Goal: Information Seeking & Learning: Learn about a topic

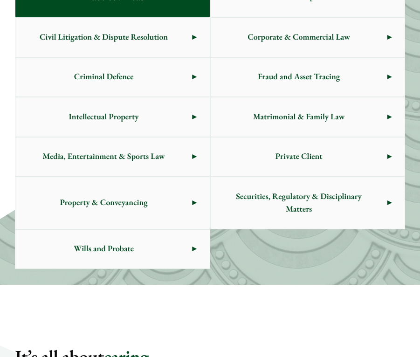
scroll to position [427, 0]
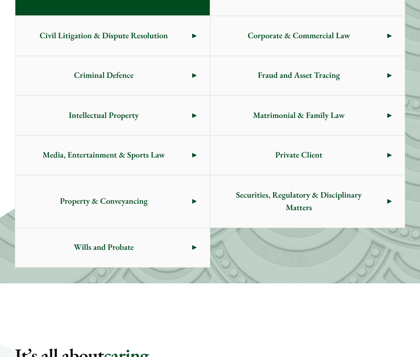
click at [198, 135] on link "Intellectual Property" at bounding box center [112, 115] width 194 height 39
click at [187, 175] on span "Media, Entertainment & Sports Law" at bounding box center [103, 155] width 177 height 39
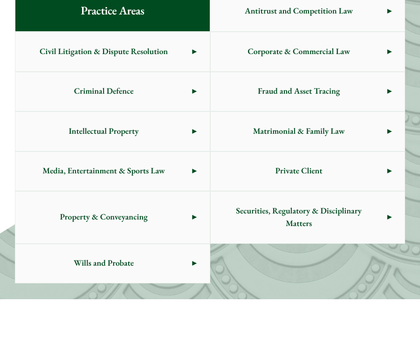
scroll to position [407, 0]
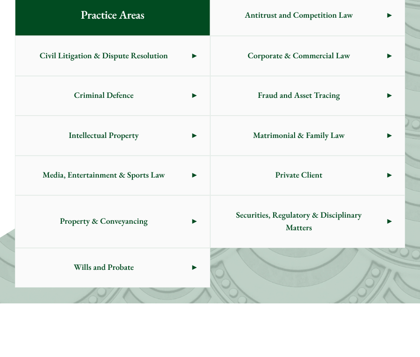
click at [166, 116] on span "Criminal Defence" at bounding box center [103, 95] width 177 height 39
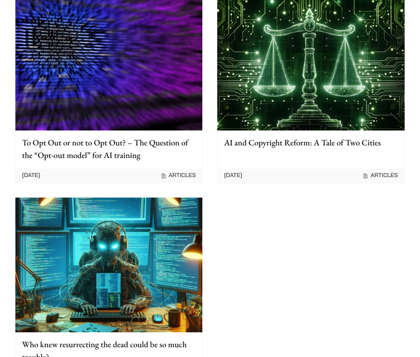
scroll to position [954, 0]
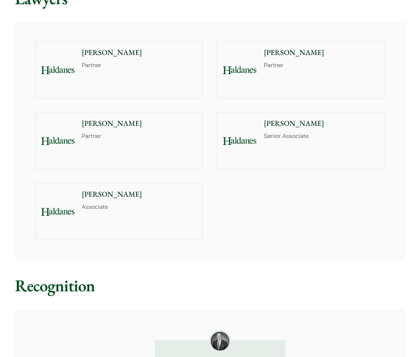
scroll to position [717, 0]
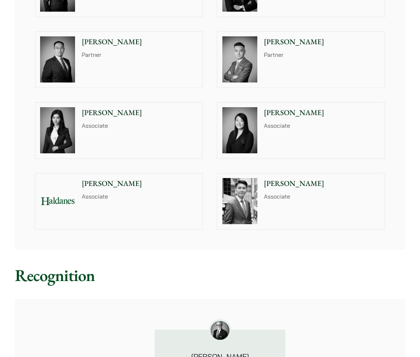
scroll to position [1289, 0]
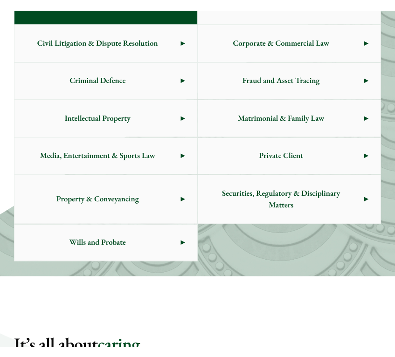
scroll to position [427, 0]
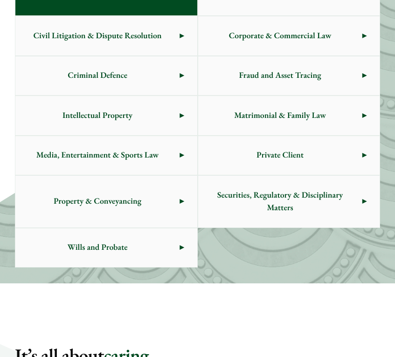
click at [135, 135] on span "Intellectual Property" at bounding box center [97, 115] width 164 height 39
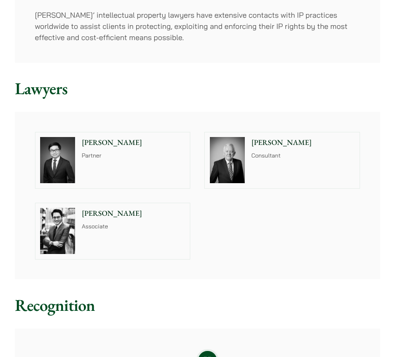
scroll to position [243, 0]
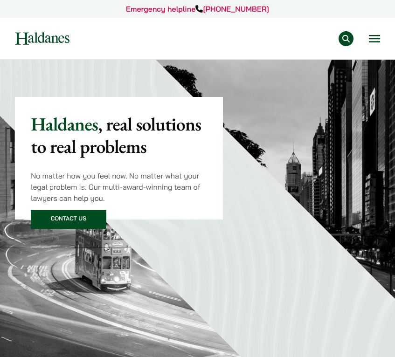
scroll to position [415, 0]
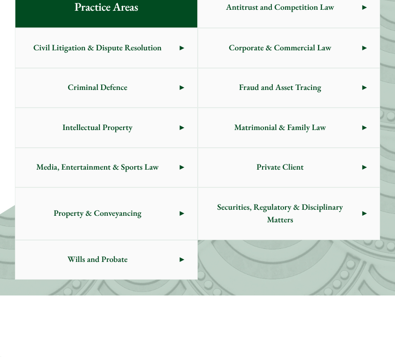
click at [146, 108] on span "Criminal Defence" at bounding box center [97, 88] width 164 height 39
click at [167, 147] on span "Intellectual Property" at bounding box center [97, 127] width 164 height 39
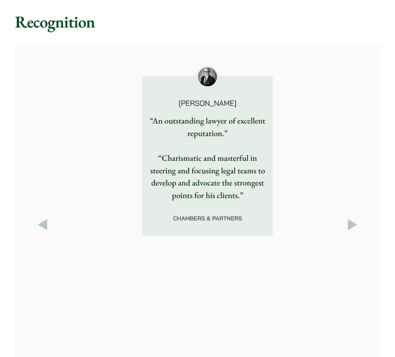
scroll to position [1347, 0]
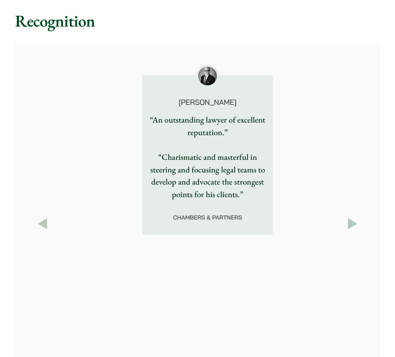
click at [360, 216] on button "Next" at bounding box center [352, 223] width 15 height 15
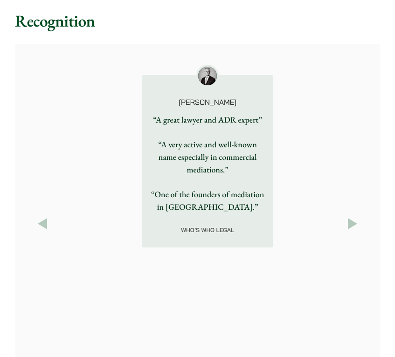
click at [360, 216] on button "Next" at bounding box center [352, 223] width 15 height 15
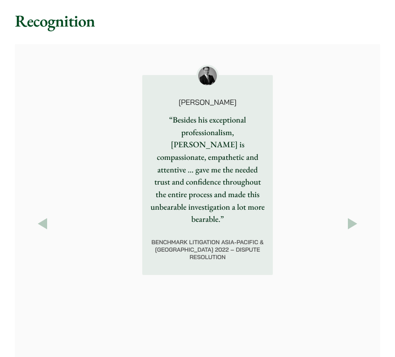
click at [360, 216] on button "Next" at bounding box center [352, 223] width 15 height 15
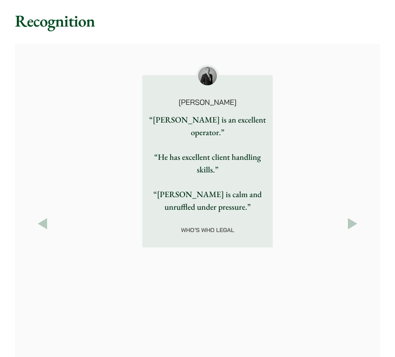
click at [360, 216] on button "Next" at bounding box center [352, 223] width 15 height 15
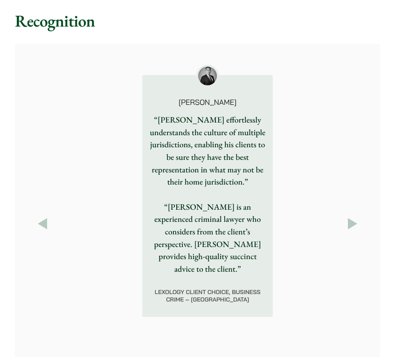
click at [162, 11] on h2 "Recognition" at bounding box center [197, 21] width 365 height 20
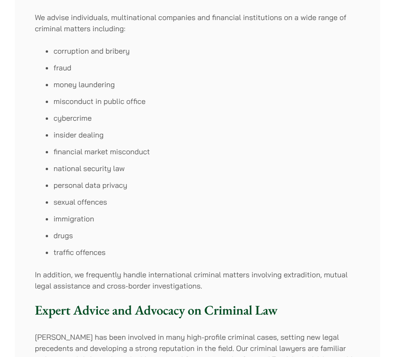
scroll to position [270, 0]
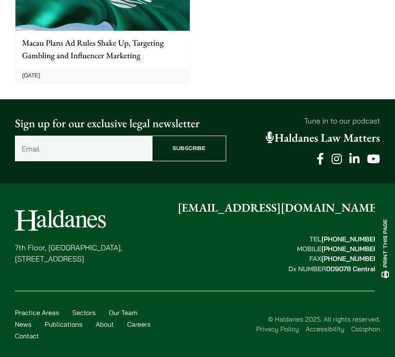
scroll to position [2082, 0]
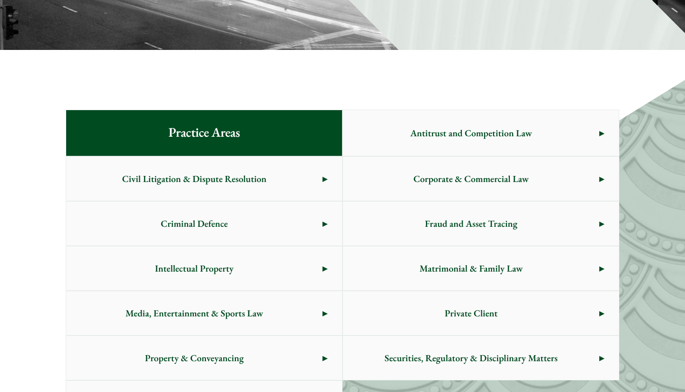
scroll to position [415, 0]
